Goal: Information Seeking & Learning: Check status

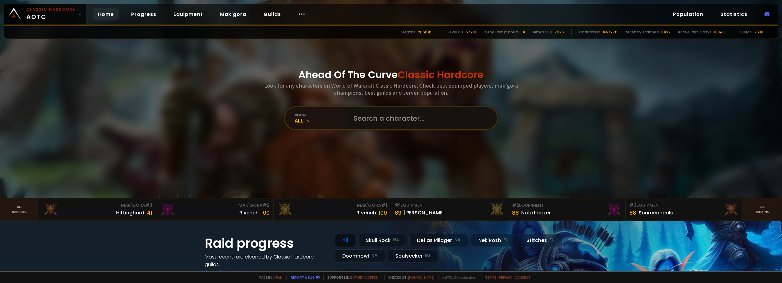
click at [353, 120] on input "text" at bounding box center [420, 118] width 140 height 22
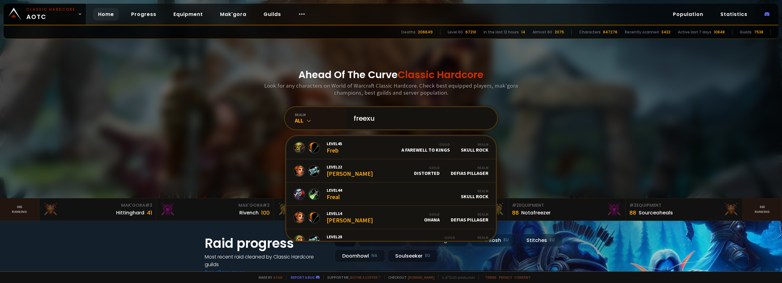
type input "freexus"
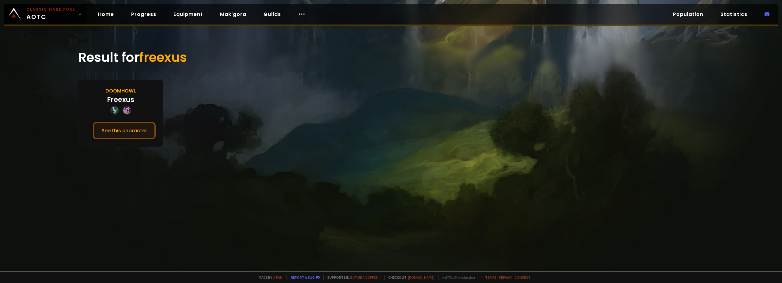
click at [122, 128] on button "See this character" at bounding box center [124, 130] width 63 height 17
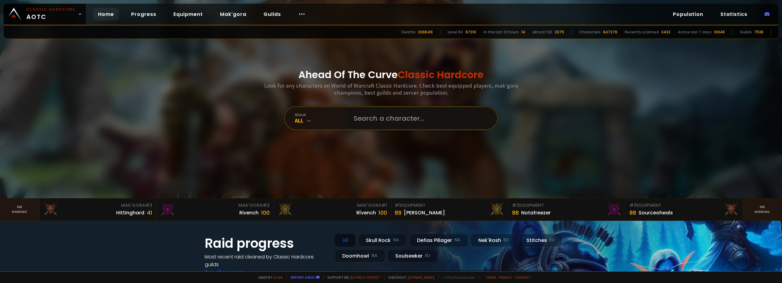
click at [361, 118] on input "text" at bounding box center [420, 118] width 140 height 22
type input "sigissmund"
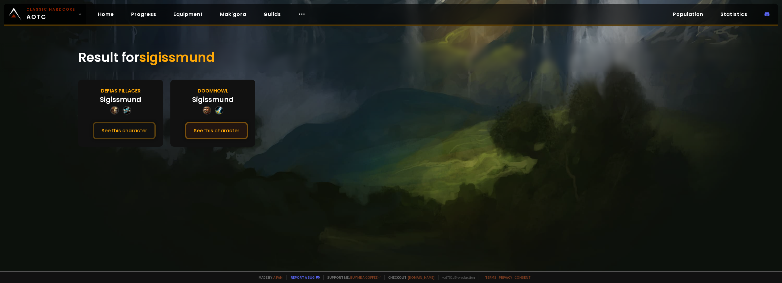
click at [215, 125] on button "See this character" at bounding box center [216, 130] width 63 height 17
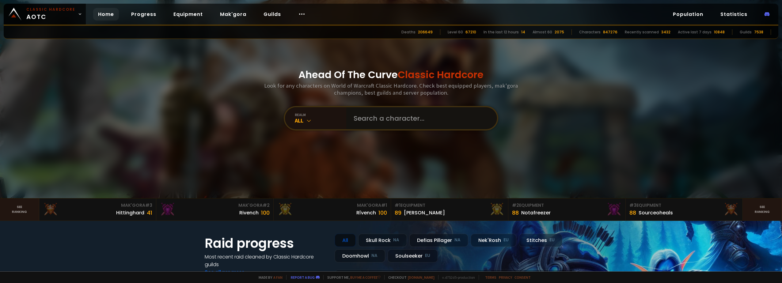
click at [365, 122] on input "text" at bounding box center [420, 118] width 140 height 22
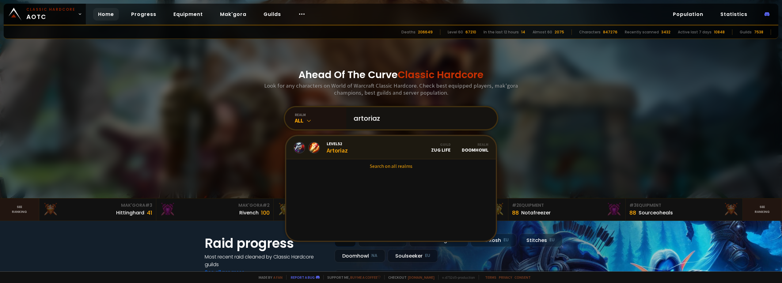
type input "artoriaz"
click at [340, 144] on span "Level 52" at bounding box center [337, 144] width 21 height 6
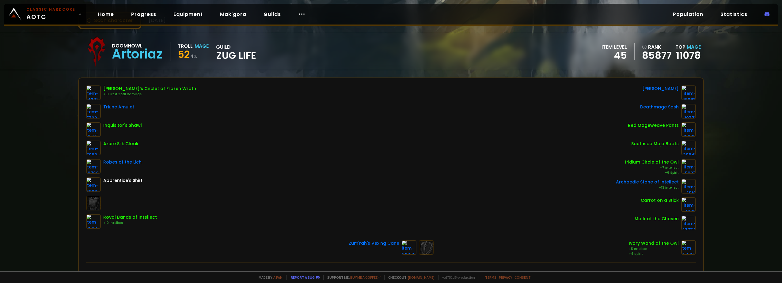
scroll to position [31, 0]
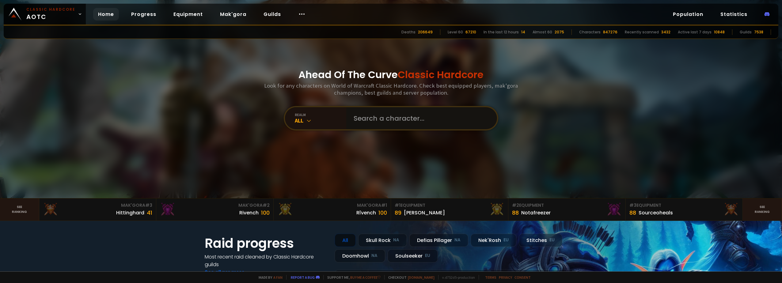
click at [398, 123] on input "text" at bounding box center [420, 118] width 140 height 22
type input "sigissmund"
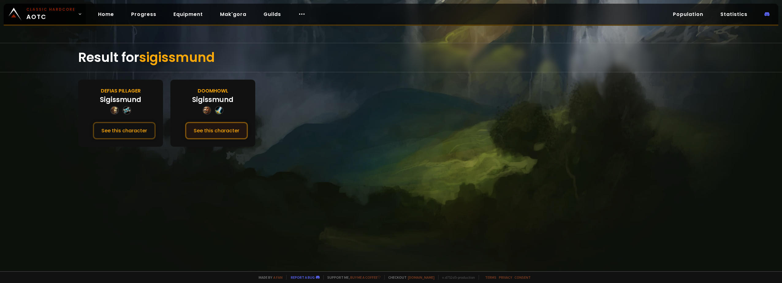
click at [209, 130] on button "See this character" at bounding box center [216, 130] width 63 height 17
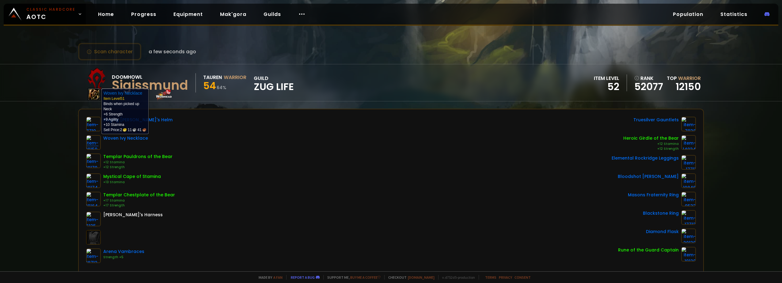
click at [94, 143] on img at bounding box center [93, 142] width 15 height 15
